Goal: Task Accomplishment & Management: Use online tool/utility

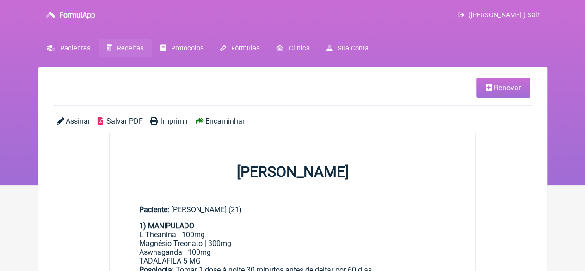
click at [120, 48] on span "Receitas" at bounding box center [130, 48] width 26 height 8
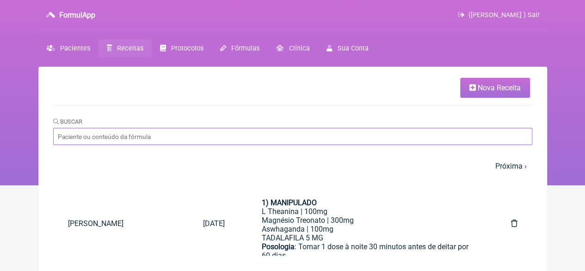
click at [177, 136] on input "Buscar" at bounding box center [292, 136] width 479 height 17
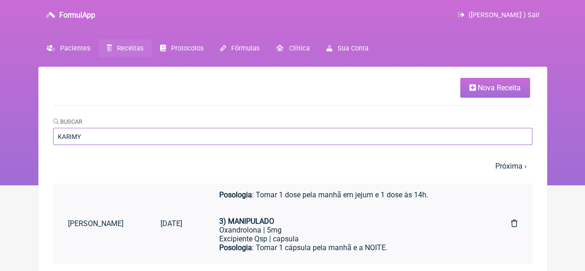
scroll to position [93, 0]
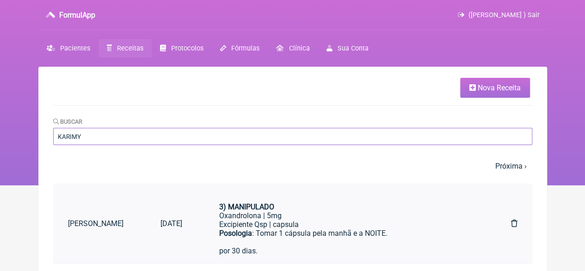
type input "KARIMY"
click at [278, 222] on div "Excipiente Qsp | capsula" at bounding box center [346, 224] width 255 height 9
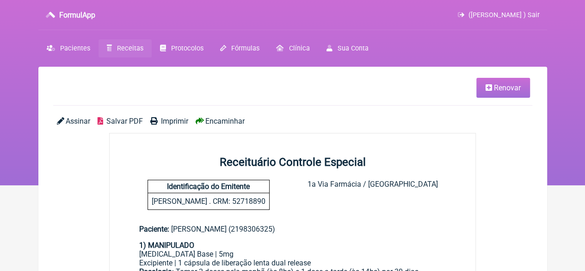
drag, startPoint x: 492, startPoint y: 91, endPoint x: 483, endPoint y: 100, distance: 13.1
click at [492, 90] on link "Renovar" at bounding box center [503, 88] width 54 height 20
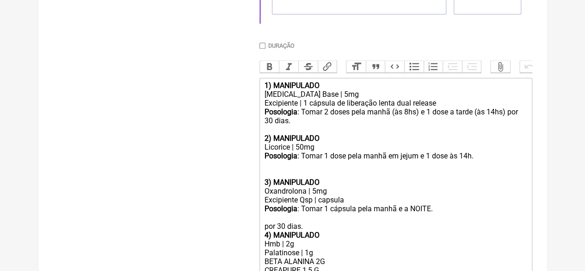
scroll to position [416, 0]
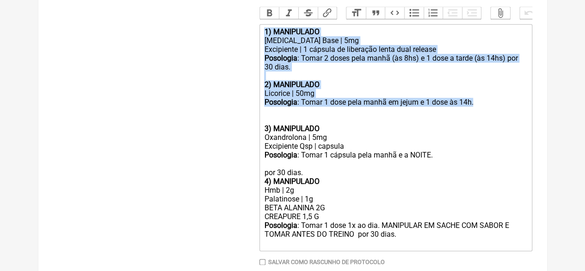
drag, startPoint x: 475, startPoint y: 112, endPoint x: 256, endPoint y: 37, distance: 231.3
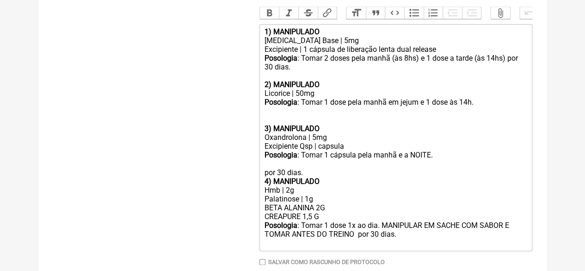
scroll to position [402, 0]
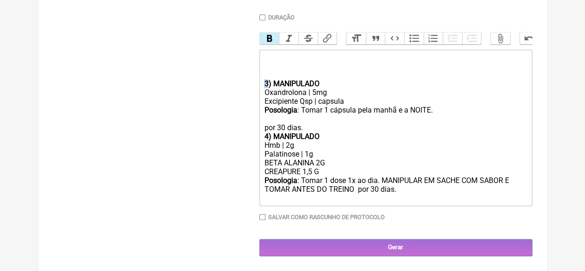
drag, startPoint x: 268, startPoint y: 80, endPoint x: 254, endPoint y: 79, distance: 13.4
type trix-editor "<div><br><br><br><strong>1) MANIPULADO</strong></div><div>Oxandrolona | 5mg</di…"
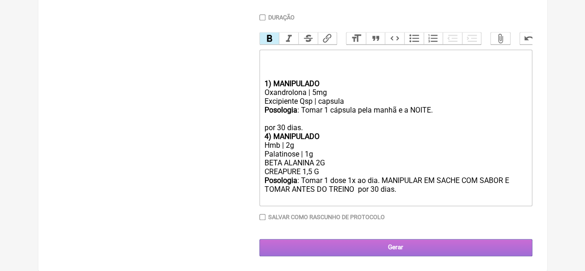
click at [375, 243] on input "Gerar" at bounding box center [396, 247] width 273 height 17
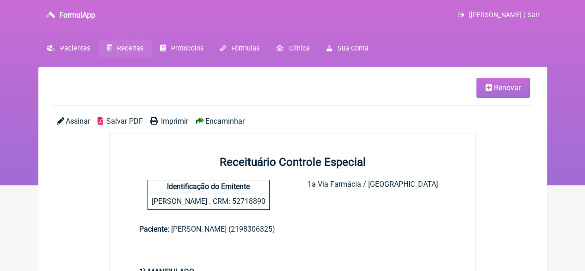
click at [177, 118] on span "Imprimir" at bounding box center [174, 121] width 27 height 9
